Goal: Navigation & Orientation: Find specific page/section

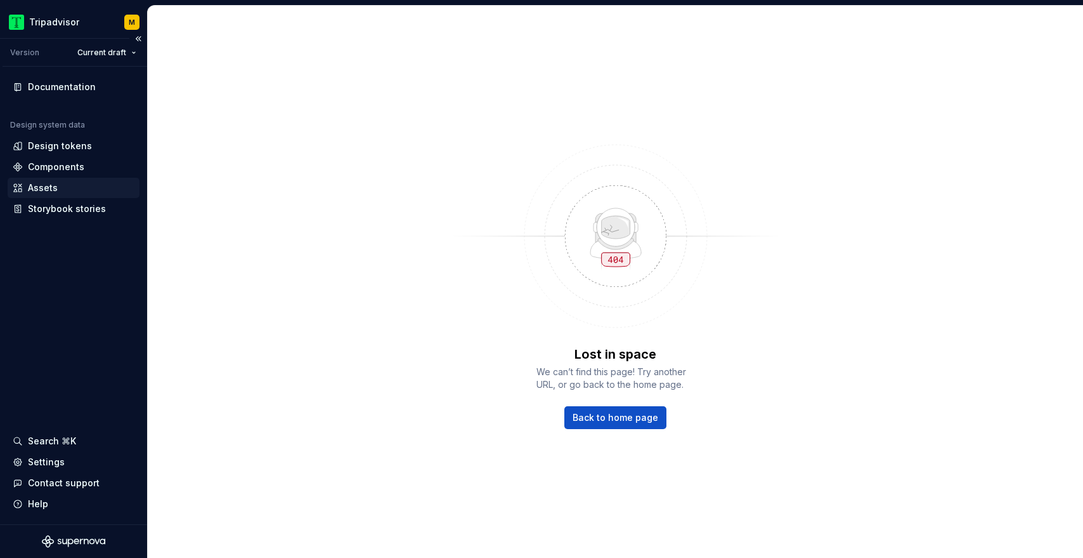
click at [91, 190] on div "Assets" at bounding box center [74, 187] width 122 height 13
